Goal: Navigation & Orientation: Find specific page/section

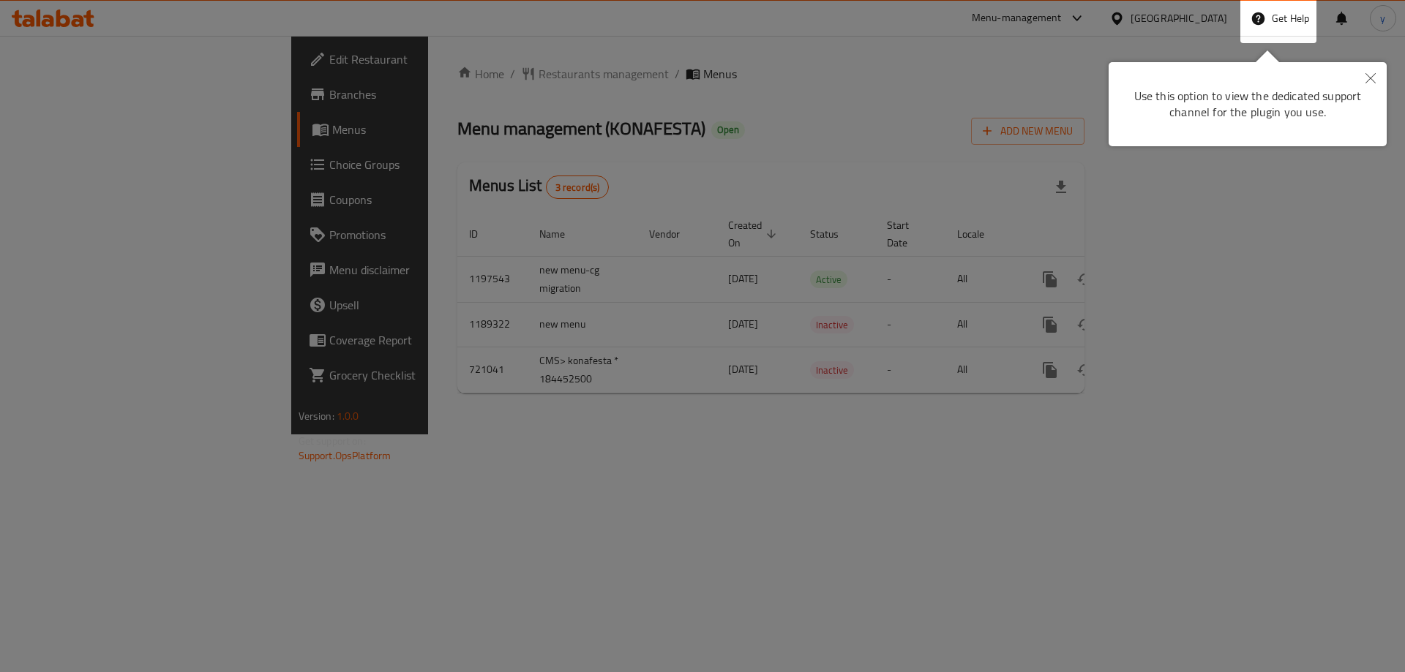
click at [1365, 81] on icon "Close" at bounding box center [1370, 78] width 10 height 10
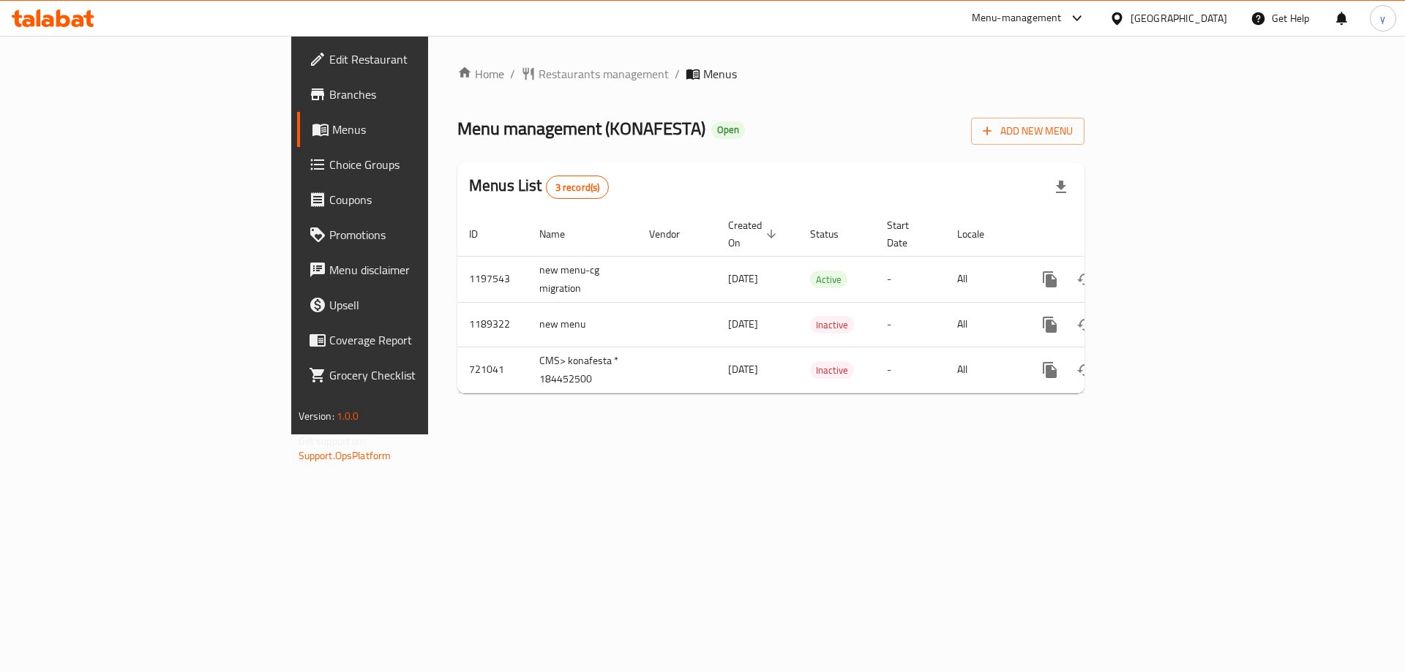
click at [1220, 23] on div "[GEOGRAPHIC_DATA]" at bounding box center [1178, 18] width 97 height 16
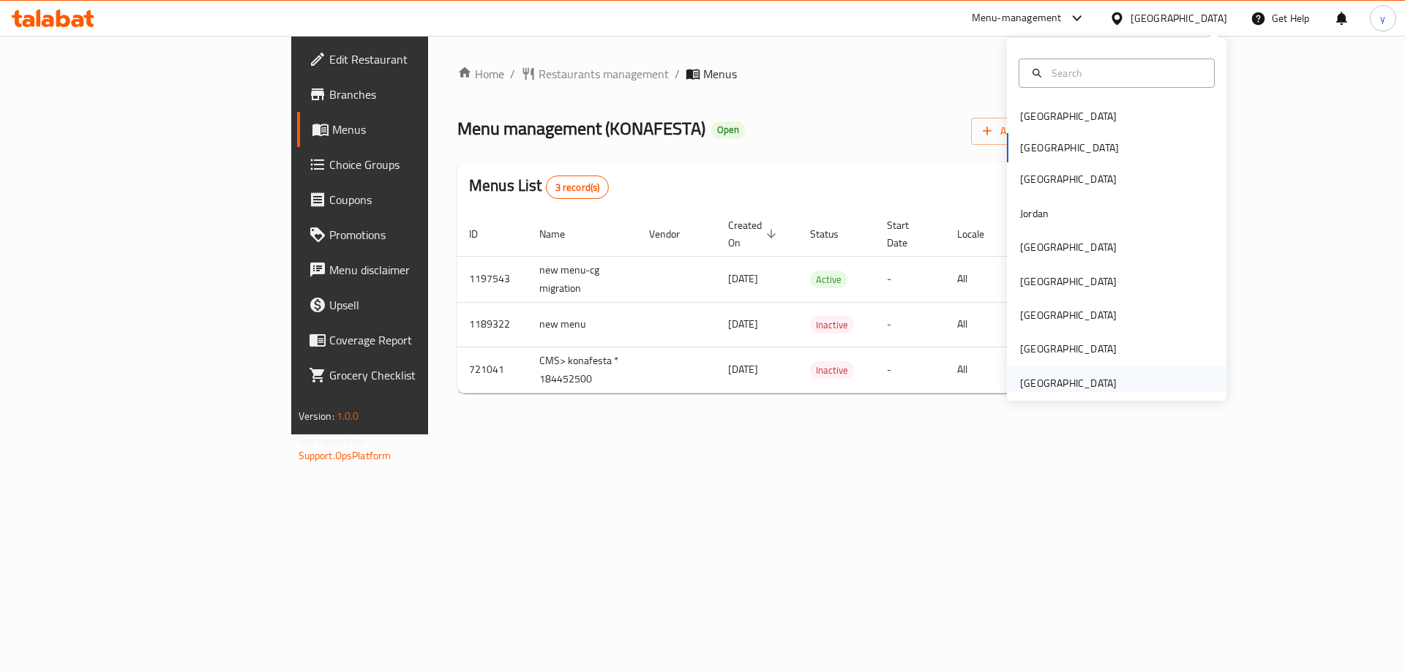
click at [1072, 375] on div "[GEOGRAPHIC_DATA]" at bounding box center [1068, 383] width 97 height 16
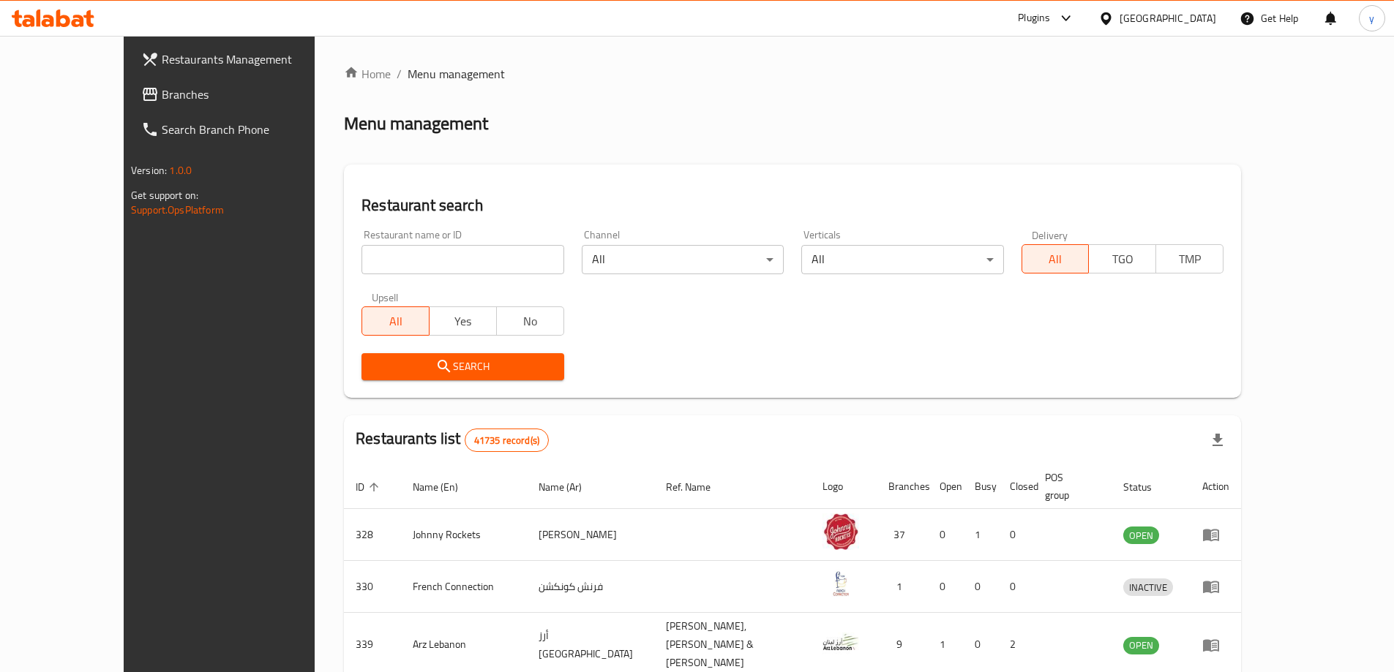
click at [45, 97] on div at bounding box center [697, 336] width 1394 height 672
click at [162, 97] on span "Branches" at bounding box center [253, 95] width 183 height 18
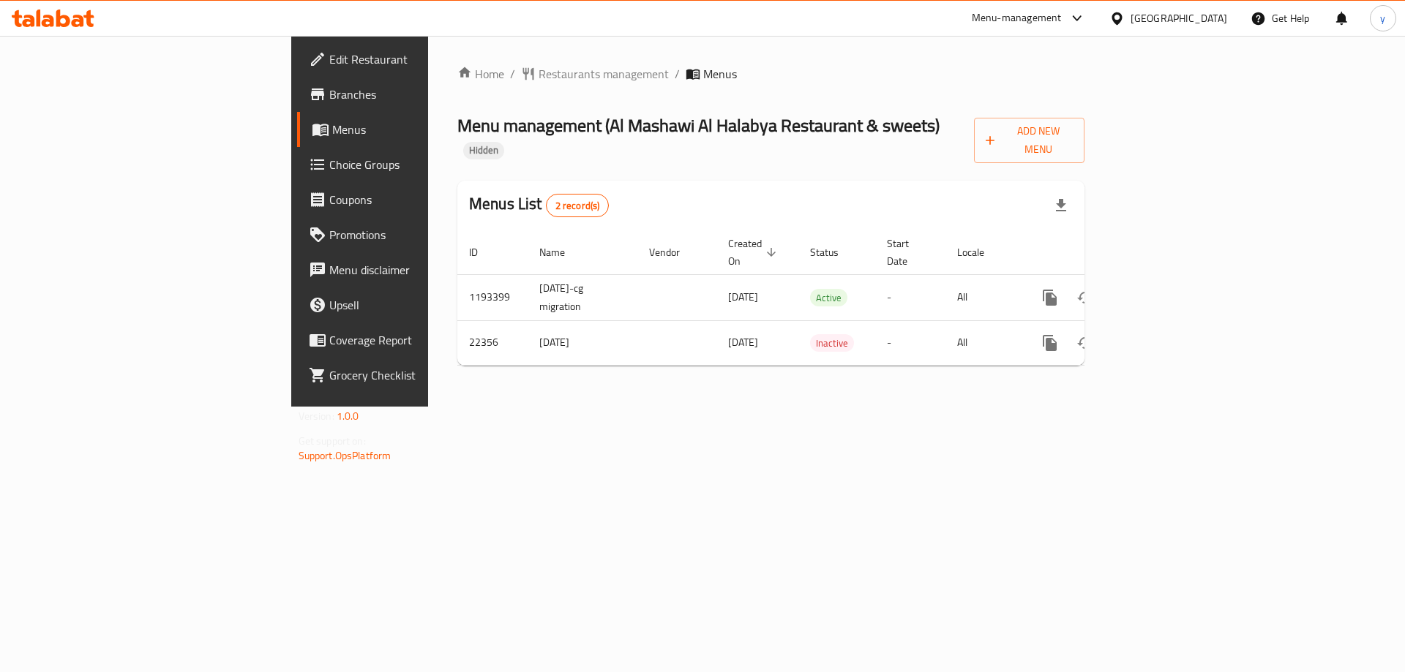
click at [429, 407] on div "Home / Restaurants management / Menus Menu management ( Al Mashawi Al Halabya R…" at bounding box center [771, 221] width 686 height 371
